Goal: Task Accomplishment & Management: Complete application form

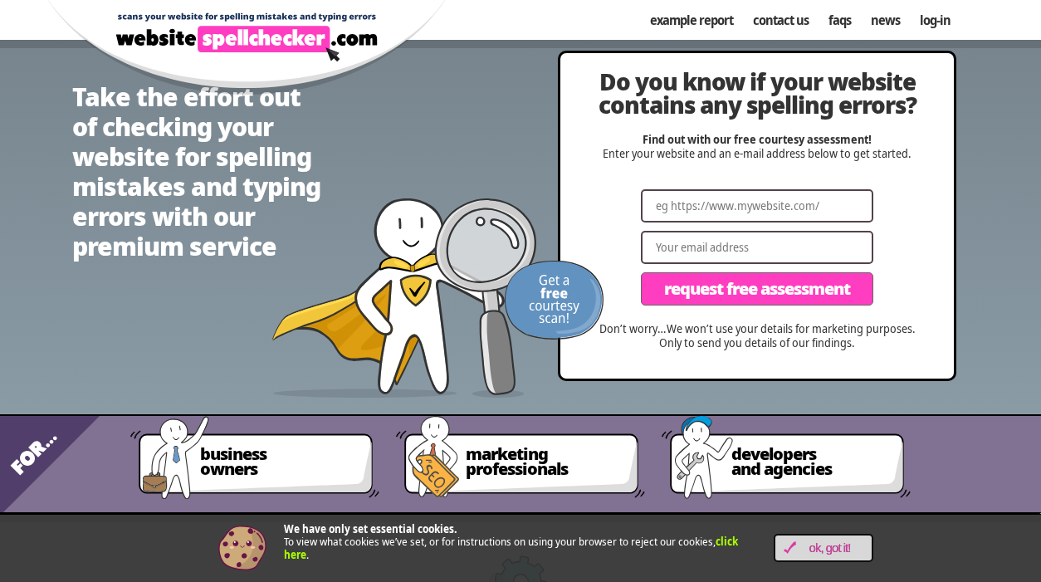
scroll to position [25, 0]
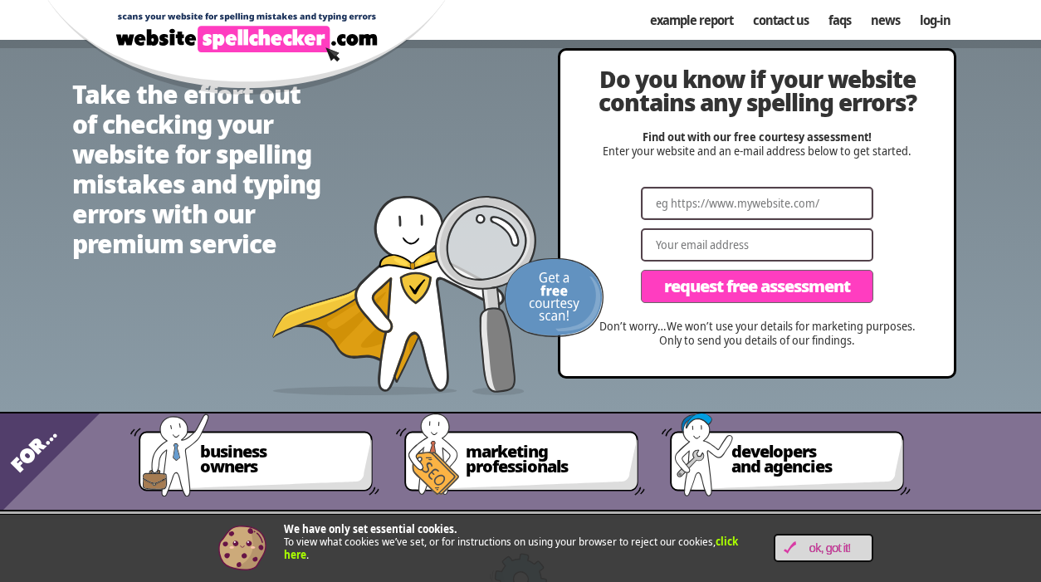
click at [756, 198] on input "Website" at bounding box center [757, 203] width 233 height 33
type input "www"
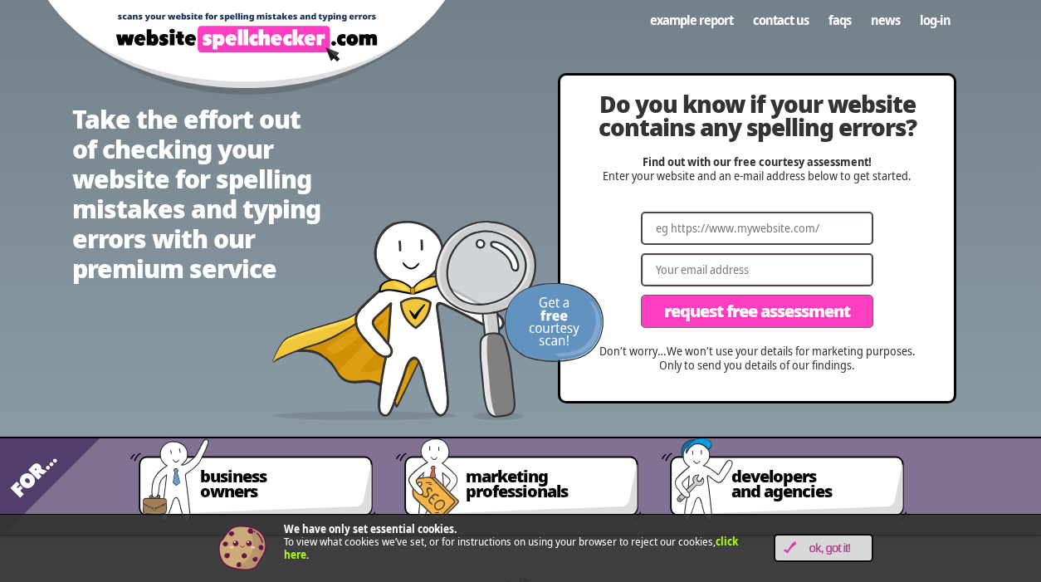
click at [731, 266] on input "Email" at bounding box center [757, 269] width 233 height 33
type input "[EMAIL_ADDRESS][DOMAIN_NAME]"
click at [739, 232] on input "Website" at bounding box center [757, 228] width 233 height 33
type input "[DOMAIN_NAME]"
click at [759, 278] on input "Email" at bounding box center [757, 269] width 233 height 33
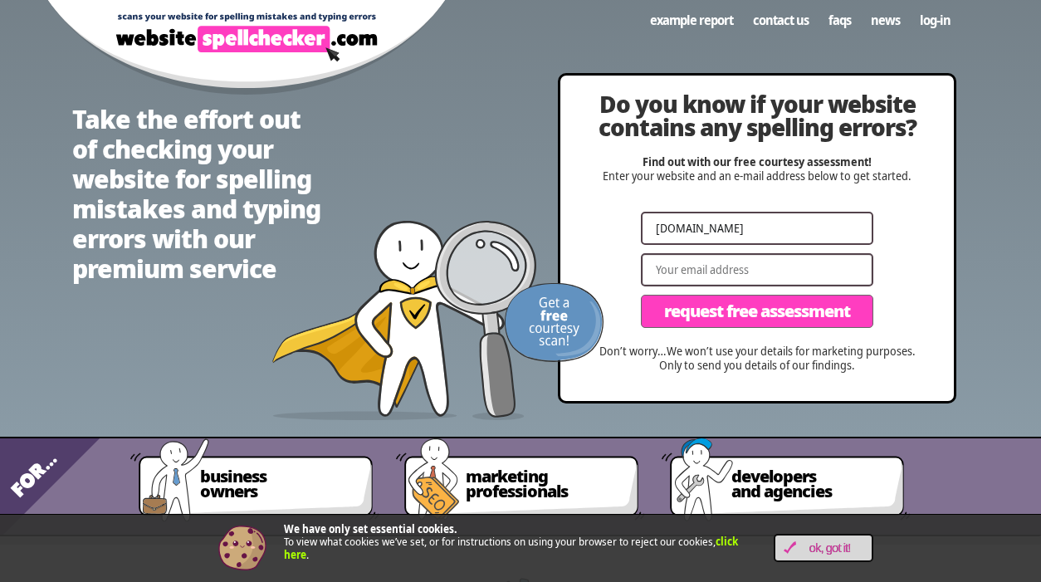
type input "[EMAIL_ADDRESS][DOMAIN_NAME]"
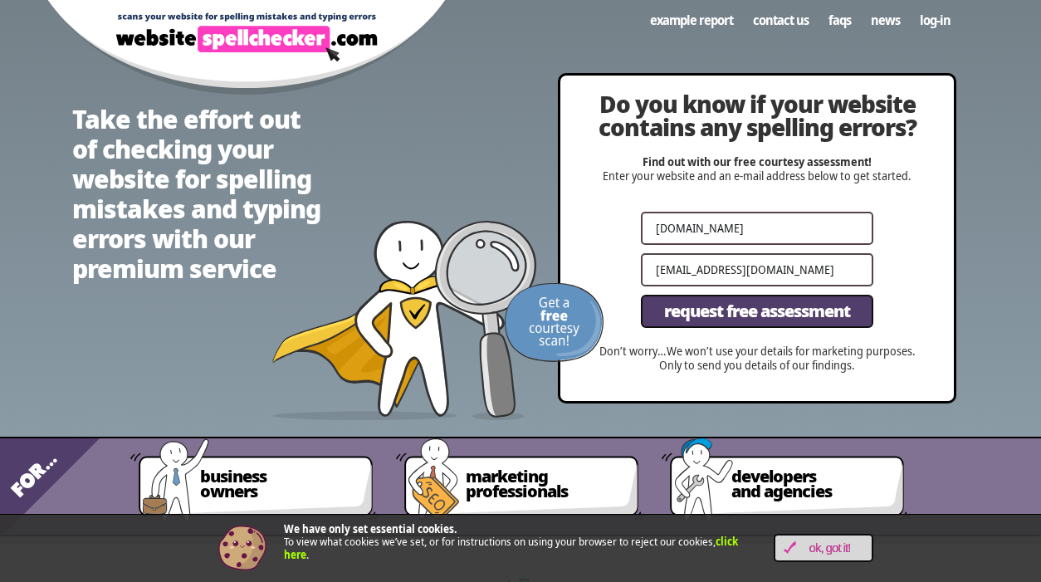
click at [771, 314] on span "Request Free Assessment" at bounding box center [757, 311] width 186 height 17
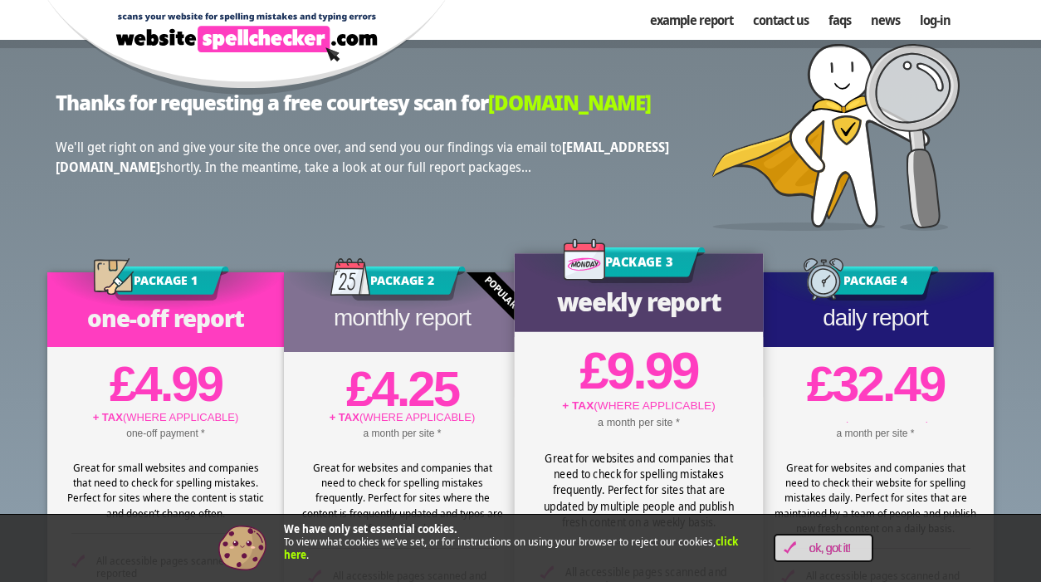
scroll to position [42, 0]
